Goal: Task Accomplishment & Management: Complete application form

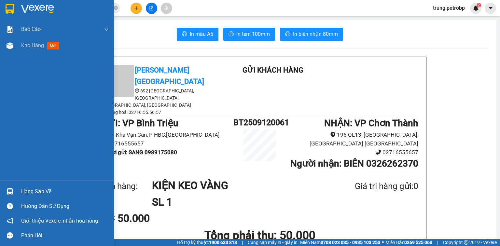
click at [43, 192] on div "Hàng sắp về" at bounding box center [65, 192] width 88 height 10
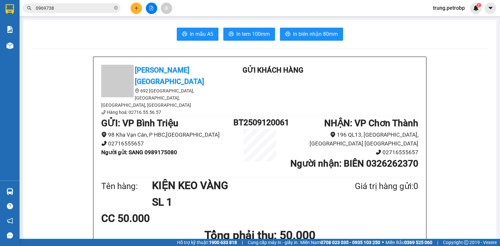
click at [437, 193] on section "Kết quả tìm kiếm ( 163 ) Bộ lọc Mã ĐH Trạng thái Món hàng Tổng cước Chưa cước N…" at bounding box center [250, 123] width 500 height 246
click at [138, 9] on icon "plus" at bounding box center [136, 8] width 5 height 5
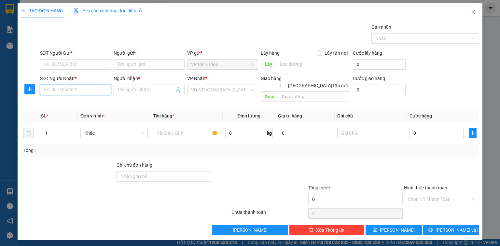
click at [68, 89] on input "SĐT Người Nhận *" at bounding box center [75, 90] width 71 height 10
click at [57, 92] on input "SĐT Người Nhận *" at bounding box center [75, 90] width 71 height 10
click at [69, 103] on div "0914307343 - LƯƠNG" at bounding box center [75, 102] width 63 height 7
type input "0914307343"
type input "LƯƠNG"
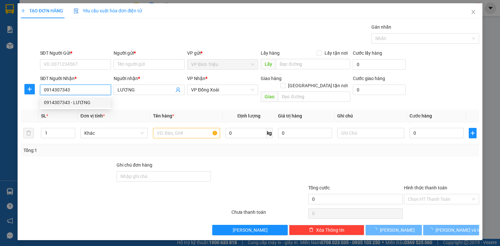
type input "30.000"
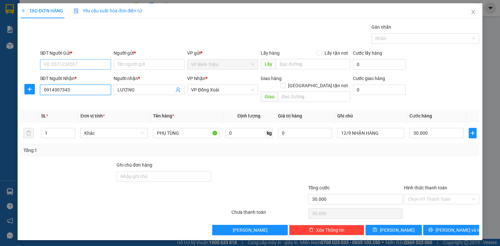
type input "0914307343"
click at [70, 63] on input "SĐT Người Gửi *" at bounding box center [75, 64] width 71 height 10
click at [77, 78] on div "0393333653 - HỒNG" at bounding box center [75, 77] width 63 height 7
type input "0393333653"
type input "HỒNG"
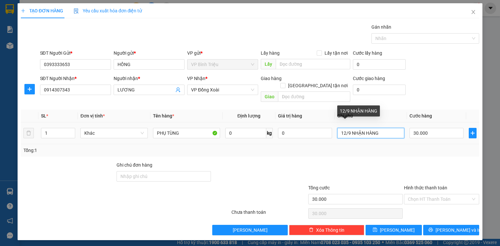
click at [345, 128] on input "12/9 NHẬN HÀNG" at bounding box center [371, 133] width 67 height 10
type input "13/9 NHẬN HÀNG"
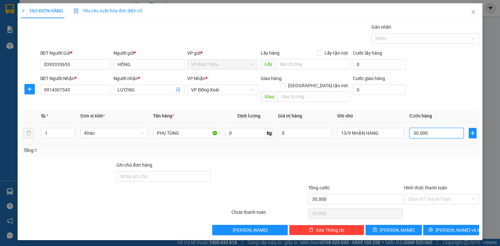
click at [446, 129] on input "30.000" at bounding box center [437, 133] width 54 height 10
type input "6"
type input "60"
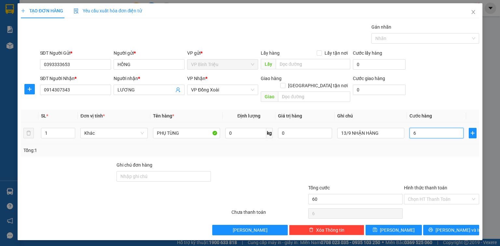
type input "60"
type input "60.000"
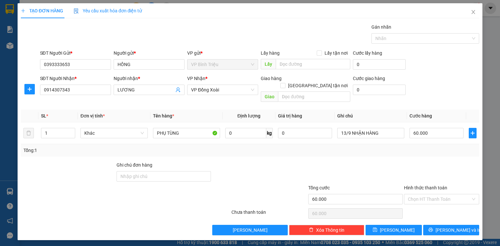
click at [460, 89] on div "SĐT Người Nhận * 0914307343 Người nhận * LƯƠNG VP Nhận * VP Đồng Xoài Giao hàng…" at bounding box center [260, 90] width 442 height 30
click at [452, 227] on span "[PERSON_NAME] và In" at bounding box center [459, 230] width 46 height 7
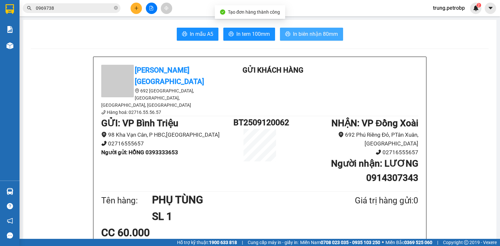
click at [295, 34] on span "In biên nhận 80mm" at bounding box center [315, 34] width 45 height 8
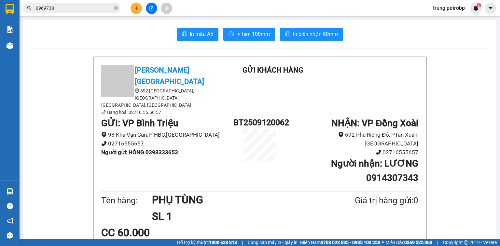
click at [253, 33] on span "In tem 100mm" at bounding box center [254, 34] width 34 height 8
click at [138, 5] on button at bounding box center [136, 8] width 11 height 11
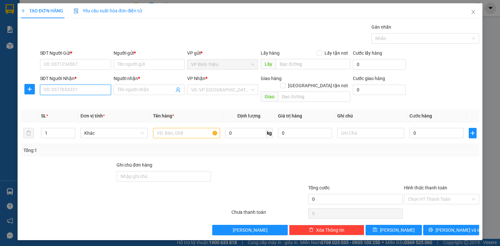
click at [85, 88] on input "SĐT Người Nhận *" at bounding box center [75, 90] width 71 height 10
click at [66, 93] on input "140" at bounding box center [75, 90] width 71 height 10
click at [82, 89] on input "140" at bounding box center [75, 90] width 71 height 10
click at [45, 90] on input "140" at bounding box center [75, 90] width 71 height 10
click at [43, 91] on input "140" at bounding box center [75, 90] width 71 height 10
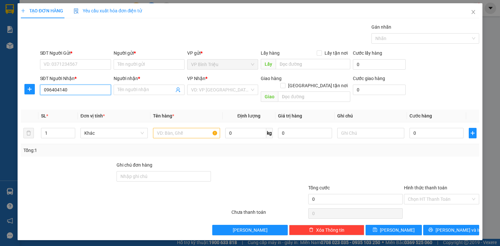
type input "0964041140"
click at [82, 104] on div "0964041140 - TUẤN" at bounding box center [75, 102] width 63 height 7
type input "TUẤN"
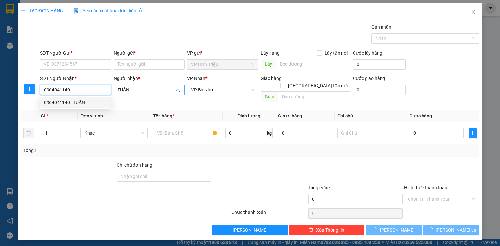
type input "80.000"
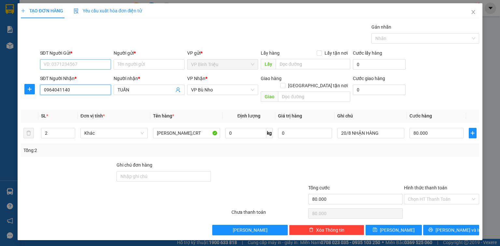
type input "0964041140"
click at [84, 62] on input "SĐT Người Gửi *" at bounding box center [75, 64] width 71 height 10
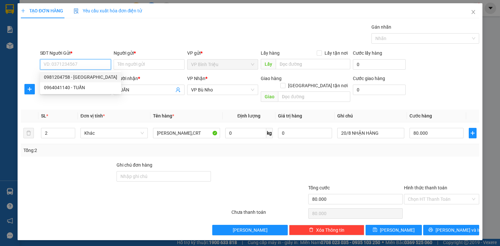
click at [85, 77] on div "0981204758 - [GEOGRAPHIC_DATA]" at bounding box center [80, 77] width 73 height 7
type input "0981204758"
type input "ĐẠI VIỆT"
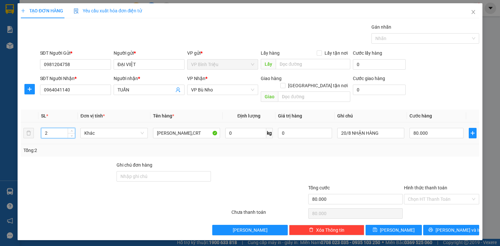
drag, startPoint x: 52, startPoint y: 127, endPoint x: 42, endPoint y: 129, distance: 9.9
click at [42, 129] on input "2" at bounding box center [58, 133] width 34 height 10
type input "3"
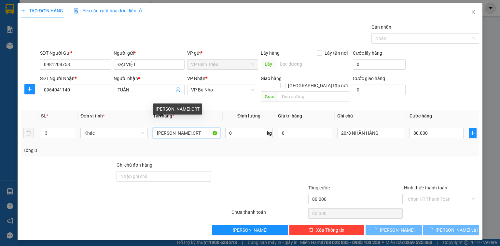
click at [193, 128] on input "[PERSON_NAME],CRT" at bounding box center [186, 133] width 67 height 10
type input "0"
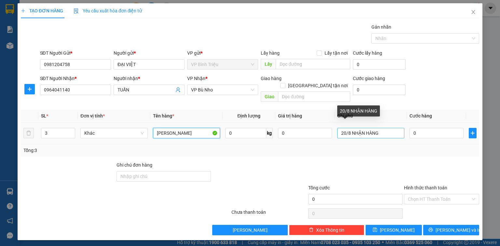
type input "[PERSON_NAME]"
click at [351, 128] on input "20/8 NHẬN HÀNG" at bounding box center [371, 133] width 67 height 10
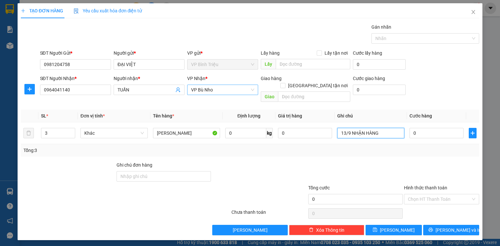
click at [219, 89] on span "VP Bù Nho" at bounding box center [222, 90] width 63 height 10
type input "13/9 NHẬN HÀNG"
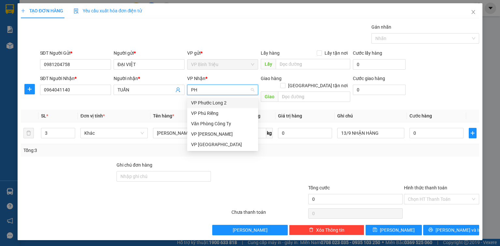
type input "PHU"
click at [217, 113] on div "VP Phú Riềng" at bounding box center [222, 113] width 63 height 7
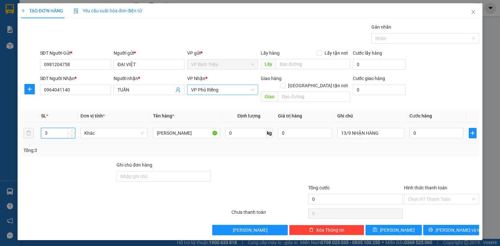
click at [60, 128] on input "3" at bounding box center [58, 133] width 34 height 10
drag, startPoint x: 60, startPoint y: 126, endPoint x: 249, endPoint y: 182, distance: 197.1
click at [232, 150] on div "Transit Pickup Surcharge Ids Transit Deliver Surcharge Ids Transit Deliver Surc…" at bounding box center [250, 129] width 459 height 212
click at [428, 128] on input "0" at bounding box center [437, 133] width 54 height 10
type input "1"
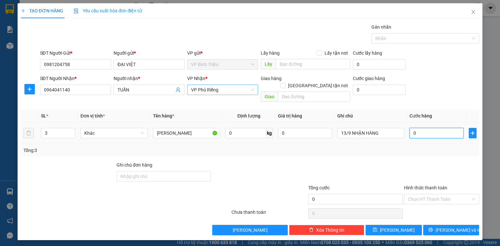
type input "1"
type input "12"
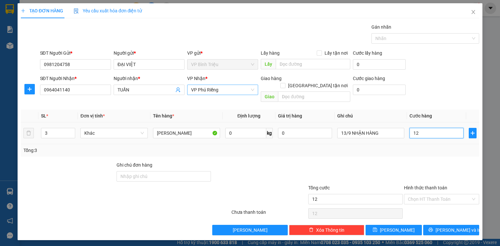
type input "120"
type input "120.000"
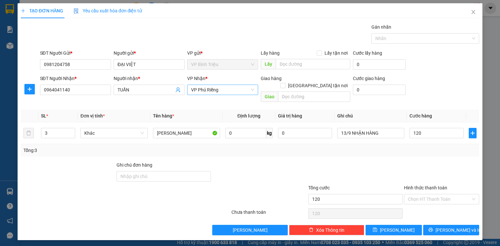
type input "120.000"
click at [468, 86] on div "SĐT Người Nhận * 0964041140 Người nhận * TUẤN VP Nhận * VP Phú Riềng Giao hàn…" at bounding box center [260, 90] width 442 height 30
click at [437, 128] on input "120.000" at bounding box center [437, 133] width 54 height 10
type input "1"
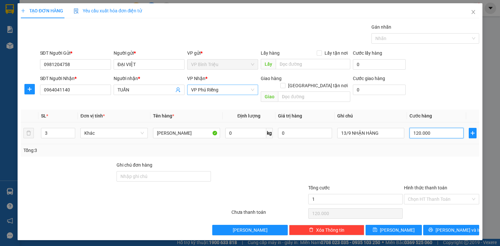
type input "1"
type input "11"
type input "110"
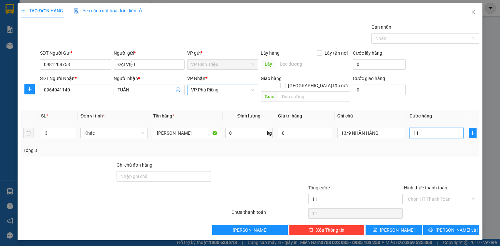
type input "110"
type input "110.000"
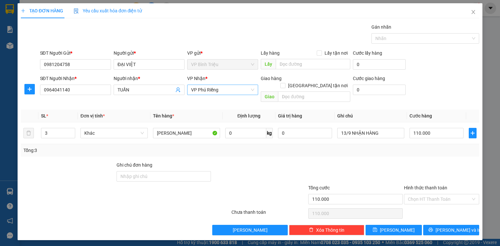
click at [452, 94] on div "SĐT Người Nhận * 0964041140 Người nhận * TUẤN VP Nhận * VP Phú Riềng Giao hàn…" at bounding box center [260, 90] width 442 height 30
click at [458, 227] on span "[PERSON_NAME] và In" at bounding box center [459, 230] width 46 height 7
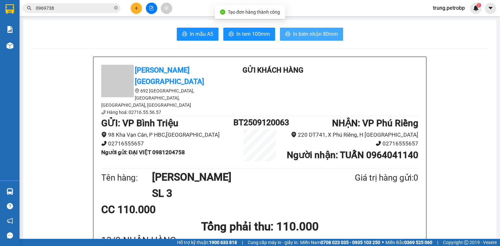
click at [315, 31] on span "In biên nhận 80mm" at bounding box center [315, 34] width 45 height 8
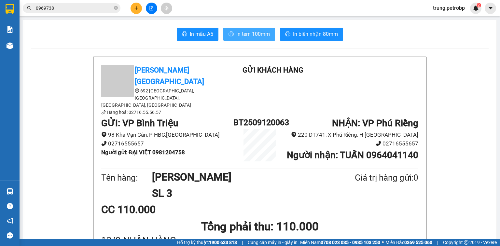
click at [247, 34] on span "In tem 100mm" at bounding box center [254, 34] width 34 height 8
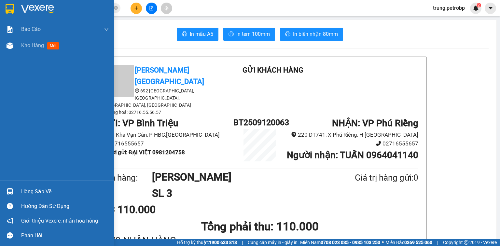
click at [39, 192] on div "Hàng sắp về" at bounding box center [65, 192] width 88 height 10
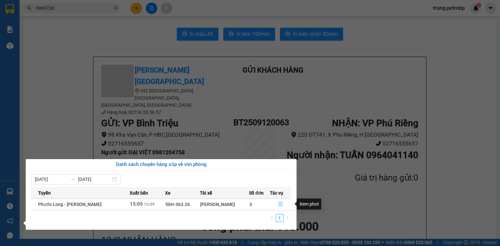
click at [281, 206] on icon "file-done" at bounding box center [281, 204] width 5 height 5
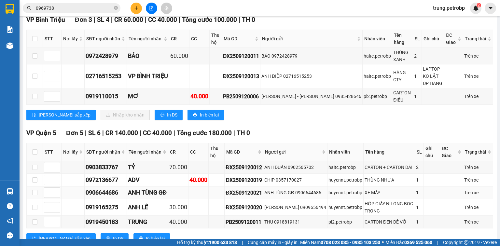
scroll to position [49, 0]
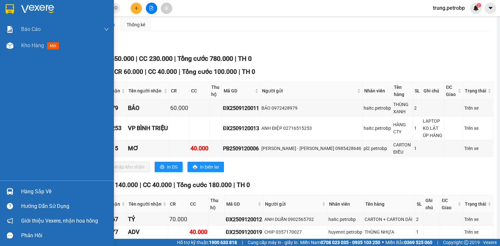
click at [30, 5] on img at bounding box center [37, 9] width 33 height 10
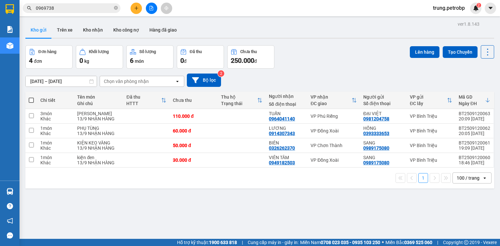
click at [31, 101] on span at bounding box center [31, 100] width 5 height 5
click at [31, 97] on input "checkbox" at bounding box center [31, 97] width 0 height 0
checkbox input "true"
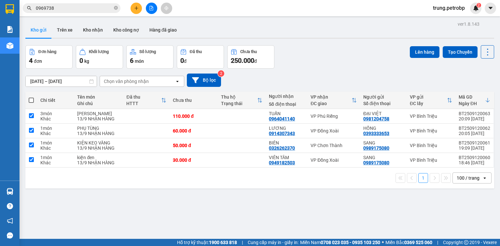
checkbox input "true"
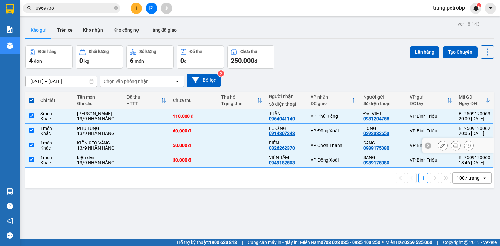
click at [30, 147] on input "checkbox" at bounding box center [31, 145] width 5 height 5
checkbox input "false"
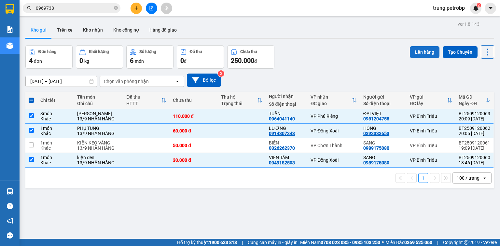
click at [421, 49] on button "Lên hàng" at bounding box center [425, 52] width 30 height 12
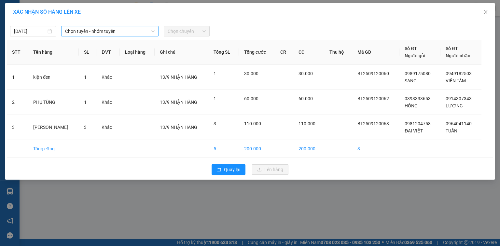
click at [123, 30] on span "Chọn tuyến - nhóm tuyến" at bounding box center [110, 31] width 90 height 10
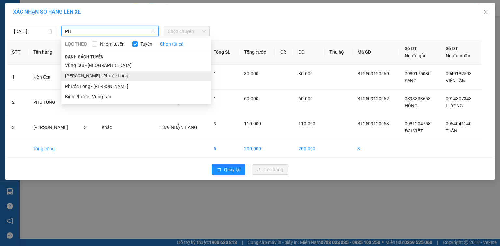
type input "PH"
click at [108, 77] on li "[PERSON_NAME] - Phước Long" at bounding box center [136, 76] width 150 height 10
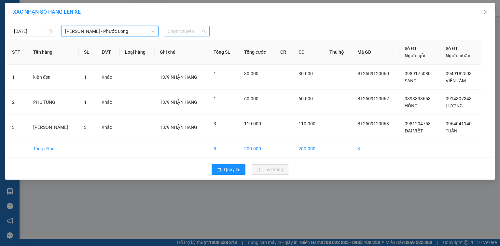
click at [186, 33] on span "Chọn chuyến" at bounding box center [187, 31] width 38 height 10
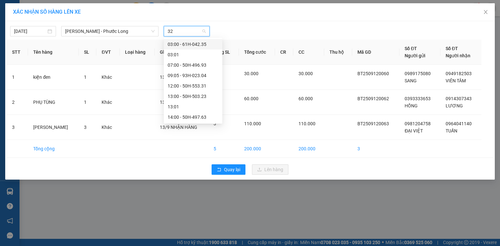
type input "326"
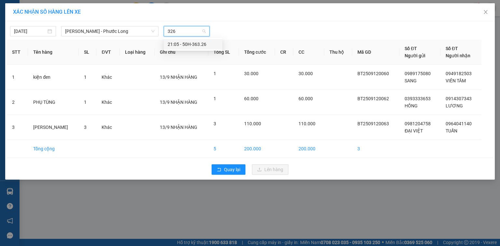
click at [199, 45] on div "21:05 - 50H-363.26" at bounding box center [193, 44] width 51 height 7
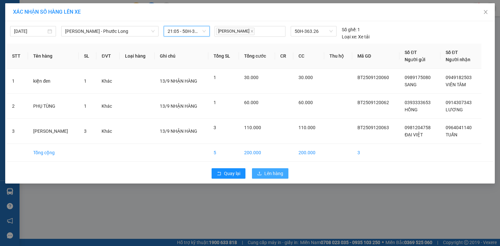
click at [272, 177] on button "Lên hàng" at bounding box center [270, 173] width 36 height 10
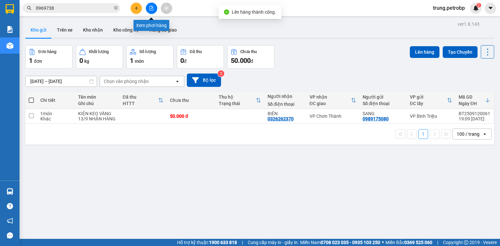
click at [152, 9] on icon "file-add" at bounding box center [151, 8] width 5 height 5
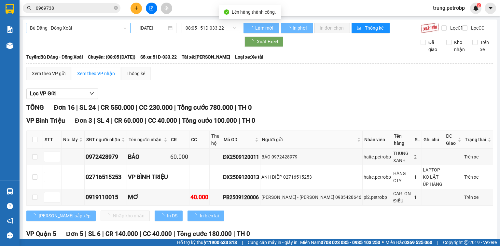
click at [85, 29] on span "Bù Đăng - Đồng Xoài" at bounding box center [78, 28] width 97 height 10
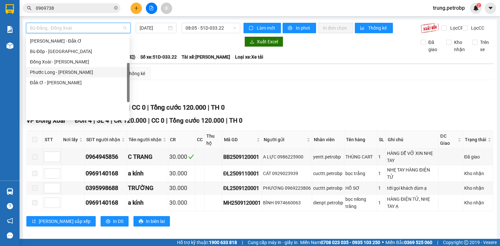
scroll to position [83, 0]
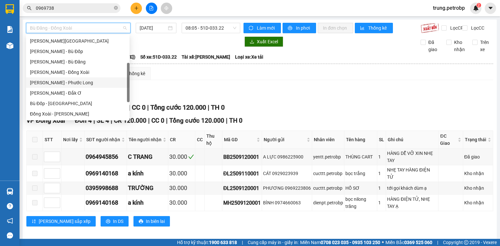
click at [81, 82] on div "[PERSON_NAME] - Phước Long" at bounding box center [78, 82] width 96 height 7
type input "[DATE]"
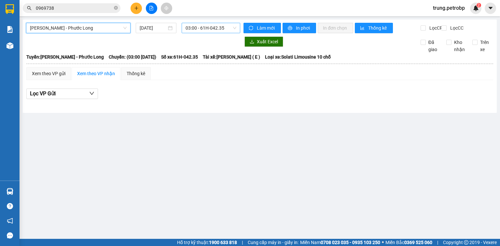
click at [202, 26] on span "03:00 - 61H-042.35" at bounding box center [211, 28] width 51 height 10
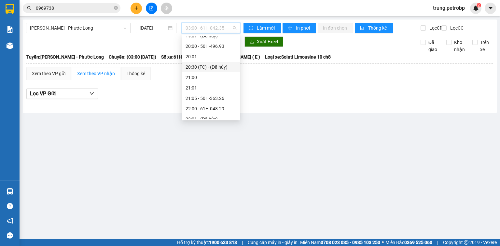
scroll to position [407, 0]
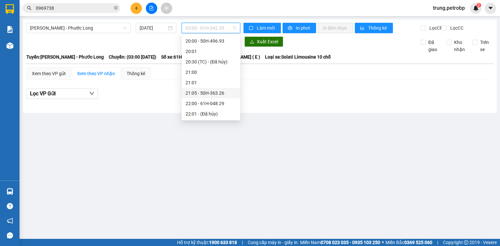
click at [218, 94] on div "21:05 - 50H-363.26" at bounding box center [211, 93] width 51 height 7
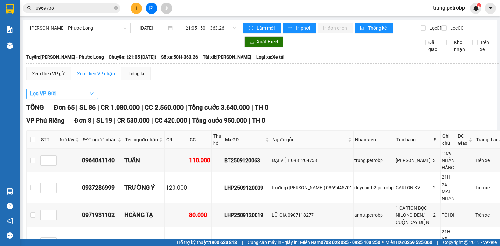
click at [90, 96] on icon "down" at bounding box center [91, 93] width 5 height 5
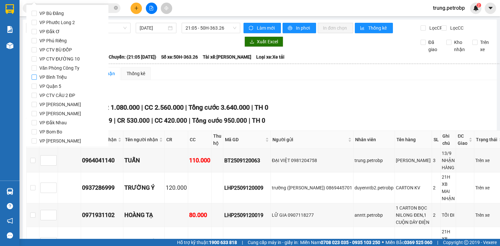
click at [36, 78] on input "VP Bình Triệu" at bounding box center [34, 77] width 5 height 5
checkbox input "true"
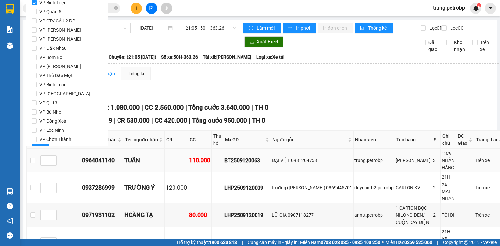
scroll to position [86, 0]
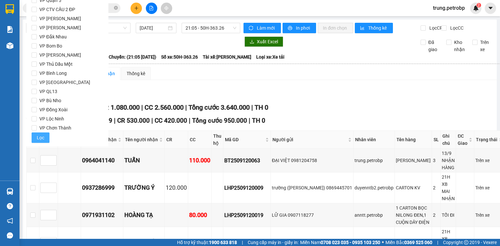
click at [44, 133] on button "Lọc" at bounding box center [41, 138] width 18 height 10
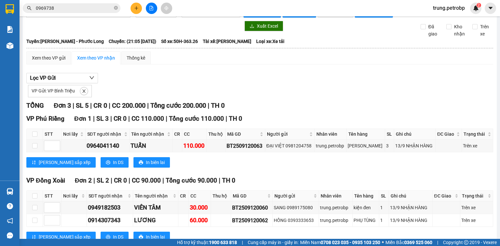
scroll to position [0, 0]
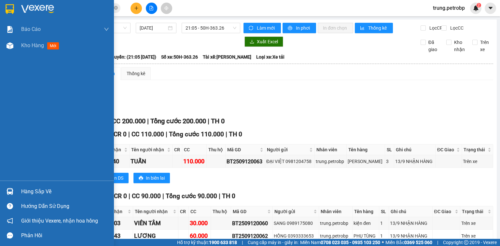
click at [44, 193] on div "Hàng sắp về" at bounding box center [65, 192] width 88 height 10
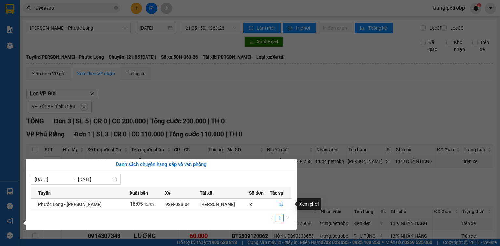
click at [280, 205] on icon "file-done" at bounding box center [281, 204] width 5 height 5
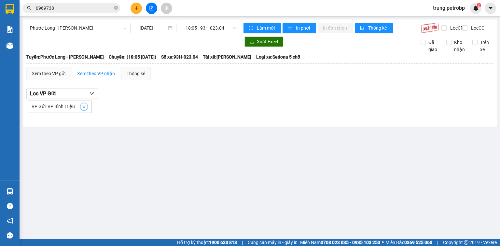
click at [84, 109] on icon "close" at bounding box center [84, 107] width 5 height 5
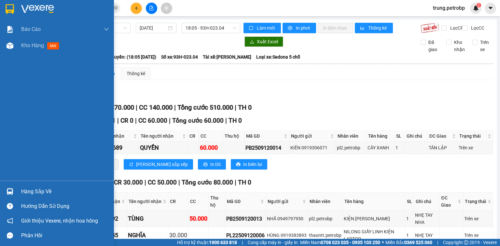
scroll to position [209, 0]
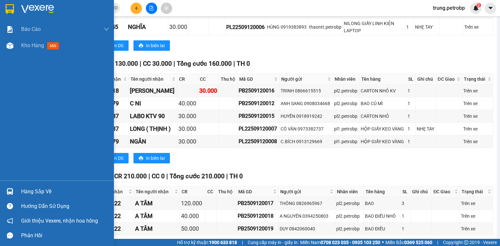
click at [42, 192] on div "Hàng sắp về" at bounding box center [65, 192] width 88 height 10
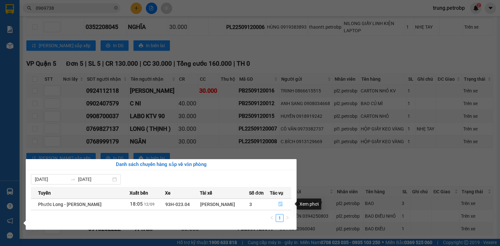
click at [280, 204] on icon "file-done" at bounding box center [281, 204] width 4 height 5
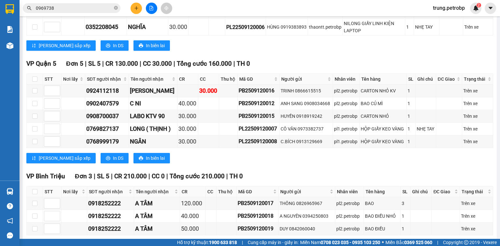
scroll to position [241, 0]
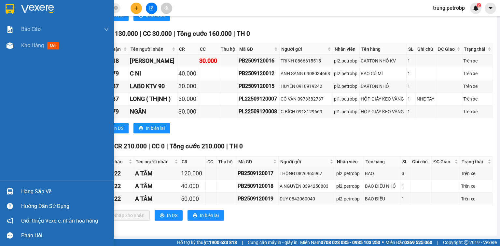
click at [21, 190] on div "Hàng sắp về" at bounding box center [57, 191] width 114 height 15
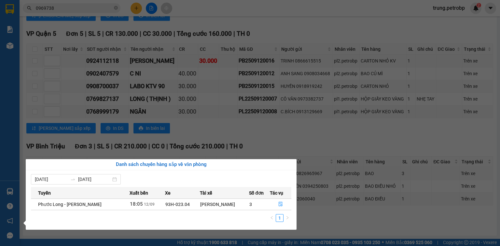
click at [382, 223] on section "Kết quả tìm kiếm ( 163 ) Bộ lọc Mã ĐH Trạng thái Món hàng Tổng cước Chưa cước N…" at bounding box center [250, 123] width 500 height 246
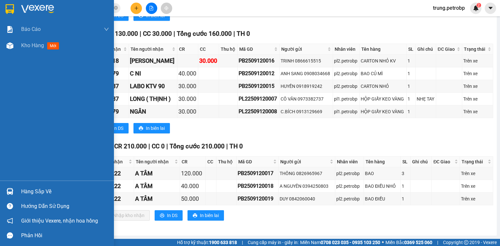
click at [38, 195] on div "Hàng sắp về" at bounding box center [65, 192] width 88 height 10
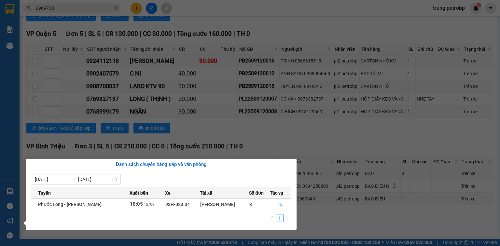
click at [398, 30] on section "Kết quả tìm kiếm ( 163 ) Bộ lọc Mã ĐH Trạng thái Món hàng Tổng cước Chưa cước N…" at bounding box center [250, 123] width 500 height 246
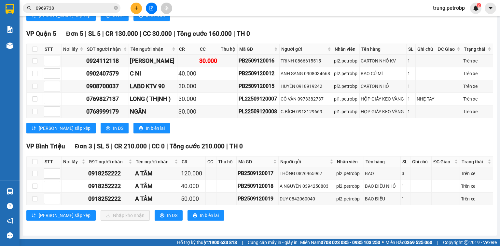
scroll to position [0, 0]
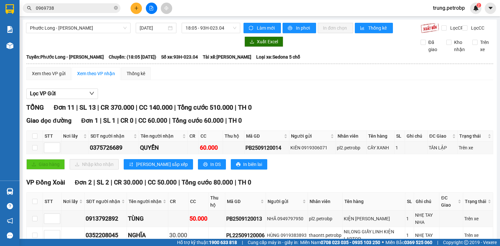
click at [438, 79] on div "Xem theo VP gửi Xem theo VP nhận Thống kê" at bounding box center [259, 73] width 467 height 13
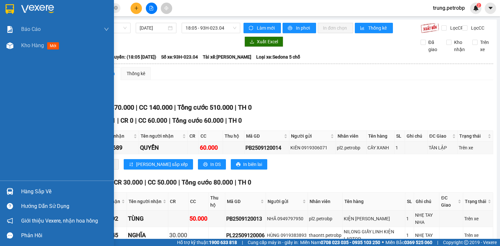
click at [20, 8] on div at bounding box center [57, 10] width 114 height 21
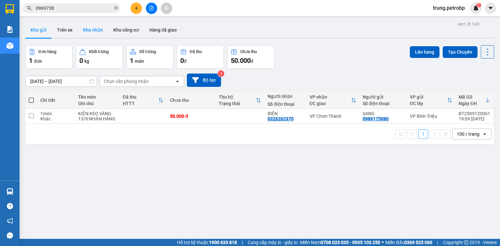
click at [94, 29] on button "Kho nhận" at bounding box center [93, 30] width 30 height 16
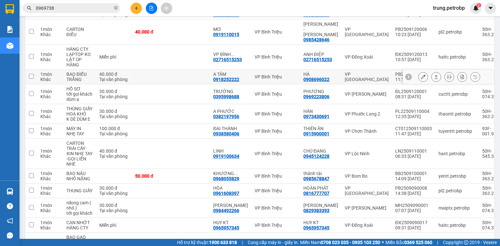
scroll to position [156, 0]
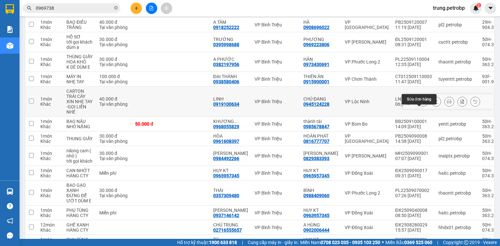
click at [421, 104] on icon at bounding box center [423, 101] width 5 height 5
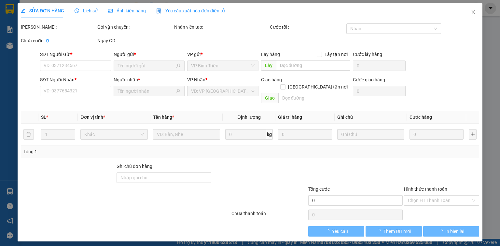
type input "0945124228"
type input "CHÚ ĐANG"
type input "0919100634"
type input "LINH"
type input "40.000"
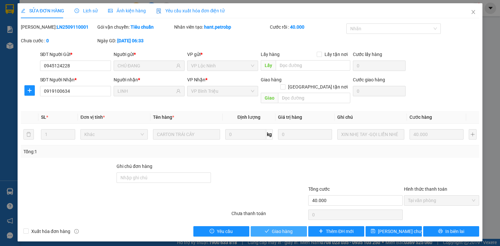
click at [296, 226] on button "Giao hàng" at bounding box center [279, 231] width 56 height 10
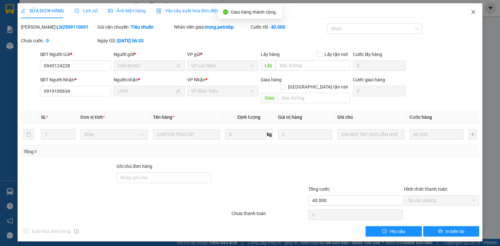
click at [473, 13] on icon "close" at bounding box center [474, 12] width 4 height 4
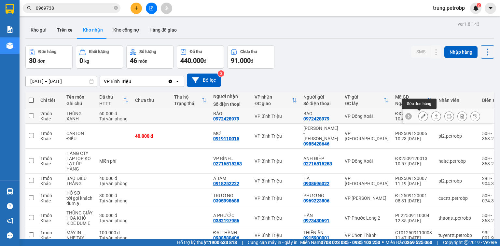
click at [421, 118] on icon at bounding box center [423, 116] width 5 height 5
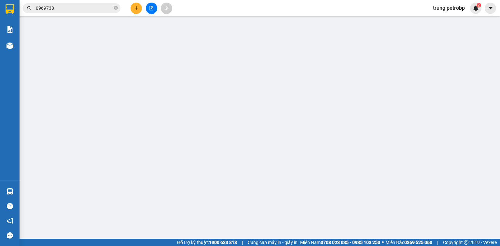
type input "0972428979"
type input "BẢO"
type input "0972428979"
type input "BẢO"
type input "60.000"
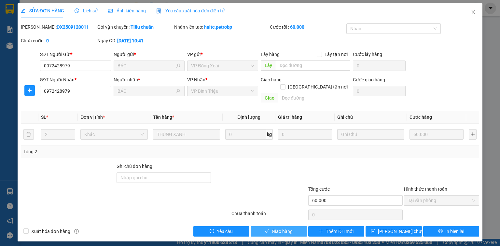
click at [290, 228] on span "Giao hàng" at bounding box center [282, 231] width 21 height 7
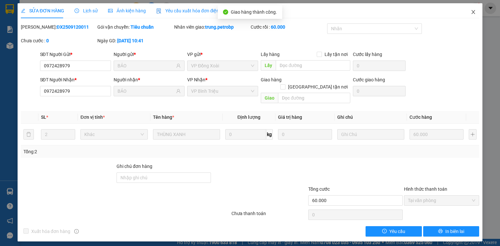
click at [472, 13] on icon "close" at bounding box center [473, 11] width 5 height 5
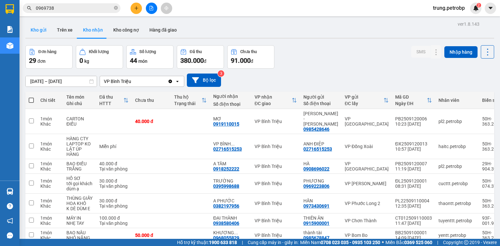
click at [44, 31] on button "Kho gửi" at bounding box center [38, 30] width 26 height 16
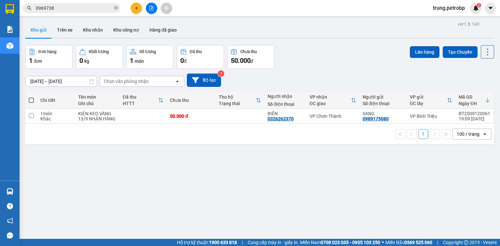
click at [285, 173] on div "ver 1.8.143 Kho gửi Trên xe Kho nhận Kho công nợ Hàng đã giao Đơn hàng 1 đơn Kh…" at bounding box center [260, 143] width 474 height 246
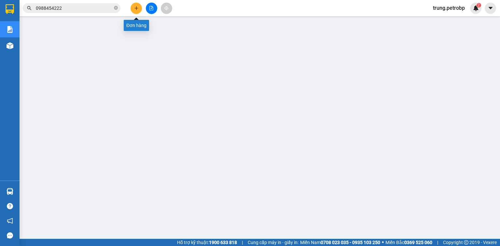
click at [130, 10] on div at bounding box center [151, 8] width 49 height 11
click at [133, 11] on button at bounding box center [136, 8] width 11 height 11
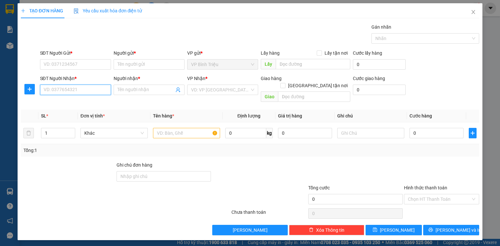
click at [76, 87] on input "SĐT Người Nhận *" at bounding box center [75, 90] width 71 height 10
click at [66, 102] on div "0985107045 - TÂN" at bounding box center [75, 102] width 63 height 7
type input "0985107045"
type input "TÂN"
type input "30.000"
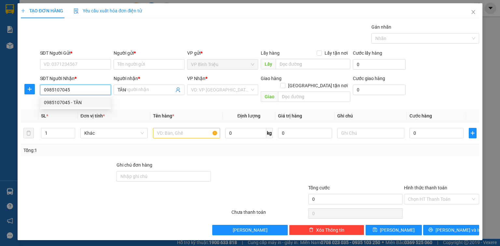
type input "30.000"
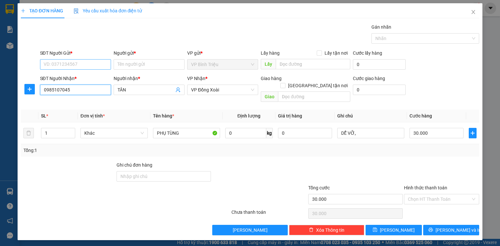
type input "0985107045"
click at [80, 63] on input "SĐT Người Gửi *" at bounding box center [75, 64] width 71 height 10
click at [73, 79] on div "0972537778 - PHONG" at bounding box center [75, 77] width 63 height 7
type input "0972537778"
type input "PHONG"
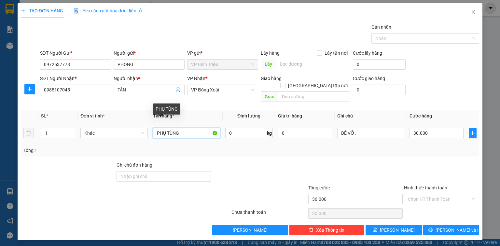
drag, startPoint x: 191, startPoint y: 129, endPoint x: 177, endPoint y: 129, distance: 13.4
click at [176, 129] on input "PHỤ TÙNG" at bounding box center [186, 133] width 67 height 10
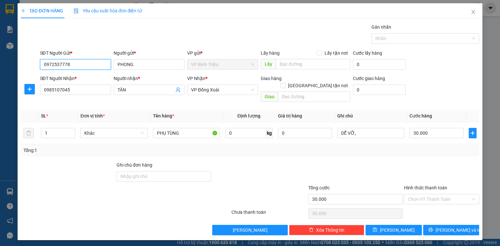
click at [76, 61] on input "0972537778" at bounding box center [75, 64] width 71 height 10
type input "0"
type input "502"
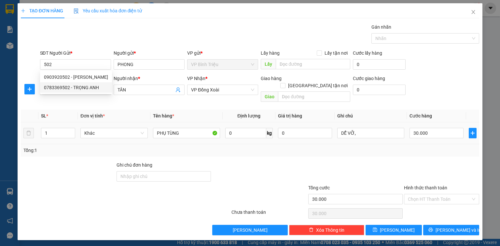
click at [110, 110] on th "Đơn vị tính *" at bounding box center [114, 116] width 72 height 13
click at [87, 88] on input "0985107045" at bounding box center [75, 90] width 71 height 10
drag, startPoint x: 86, startPoint y: 89, endPoint x: 33, endPoint y: 91, distance: 53.5
click at [33, 91] on div "SĐT Người Nhận * 0985107045 0985107045 Người nhận * TÂN VP Nhận * VP Đồng Xoài …" at bounding box center [250, 90] width 460 height 30
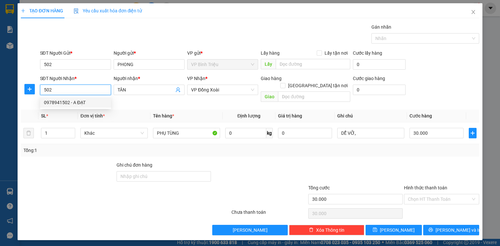
click at [55, 103] on div "0978941502 - A ĐẠT" at bounding box center [75, 102] width 63 height 7
type input "0978941502"
type input "A ĐẠT"
type input "0978941502"
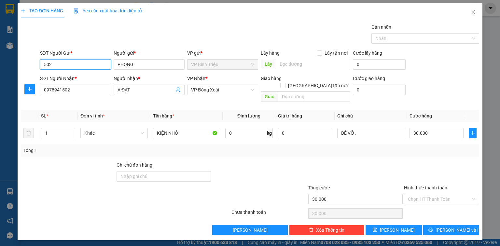
click at [67, 65] on input "502" at bounding box center [75, 64] width 71 height 10
type input "5"
click at [68, 75] on div "0972537778 - PHONG" at bounding box center [75, 77] width 63 height 7
type input "0972537778"
click at [448, 227] on span "[PERSON_NAME] và In" at bounding box center [459, 230] width 46 height 7
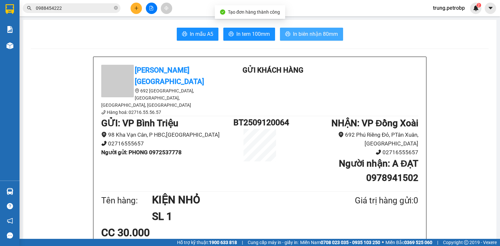
click at [310, 32] on span "In biên nhận 80mm" at bounding box center [315, 34] width 45 height 8
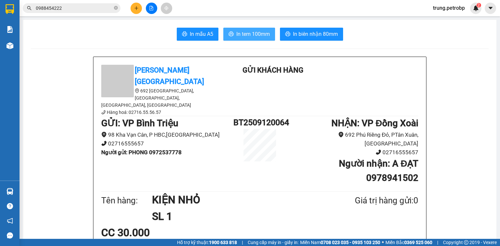
click at [256, 30] on span "In tem 100mm" at bounding box center [254, 34] width 34 height 8
